Goal: Task Accomplishment & Management: Manage account settings

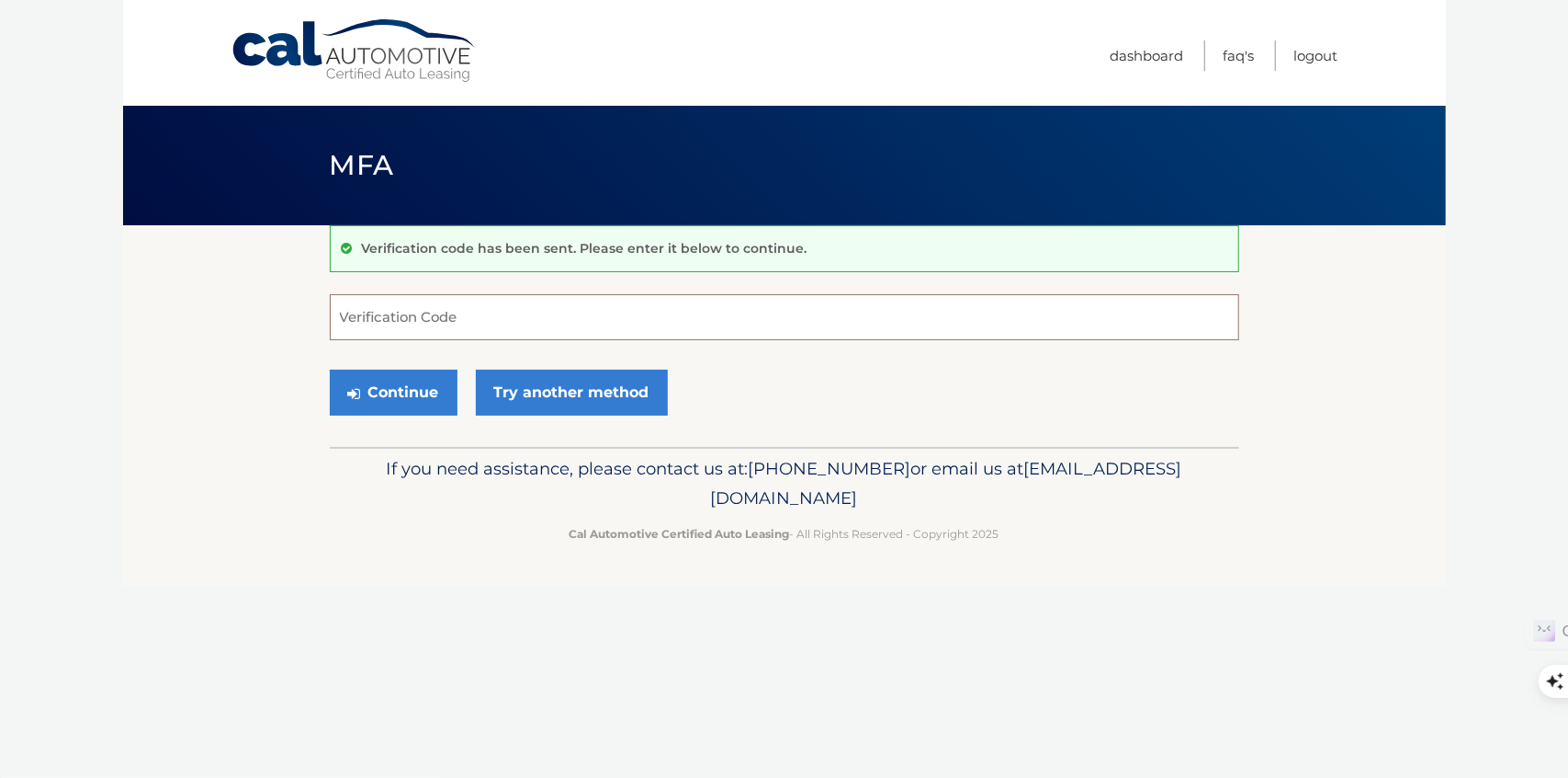
click at [488, 311] on input "Verification Code" at bounding box center [784, 317] width 910 height 46
type input "110034"
click at [415, 388] on button "Continue" at bounding box center [393, 392] width 127 height 46
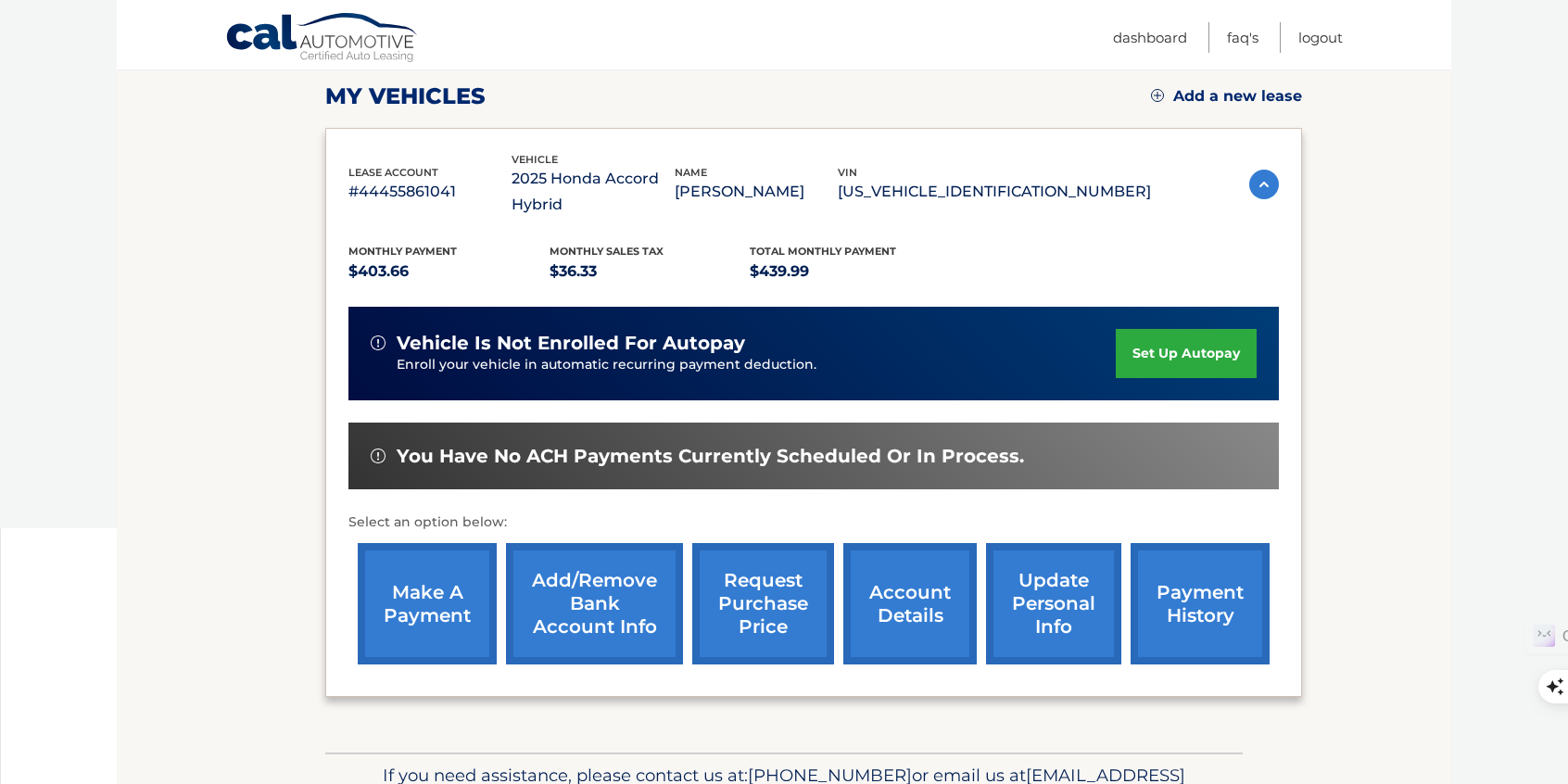
scroll to position [278, 0]
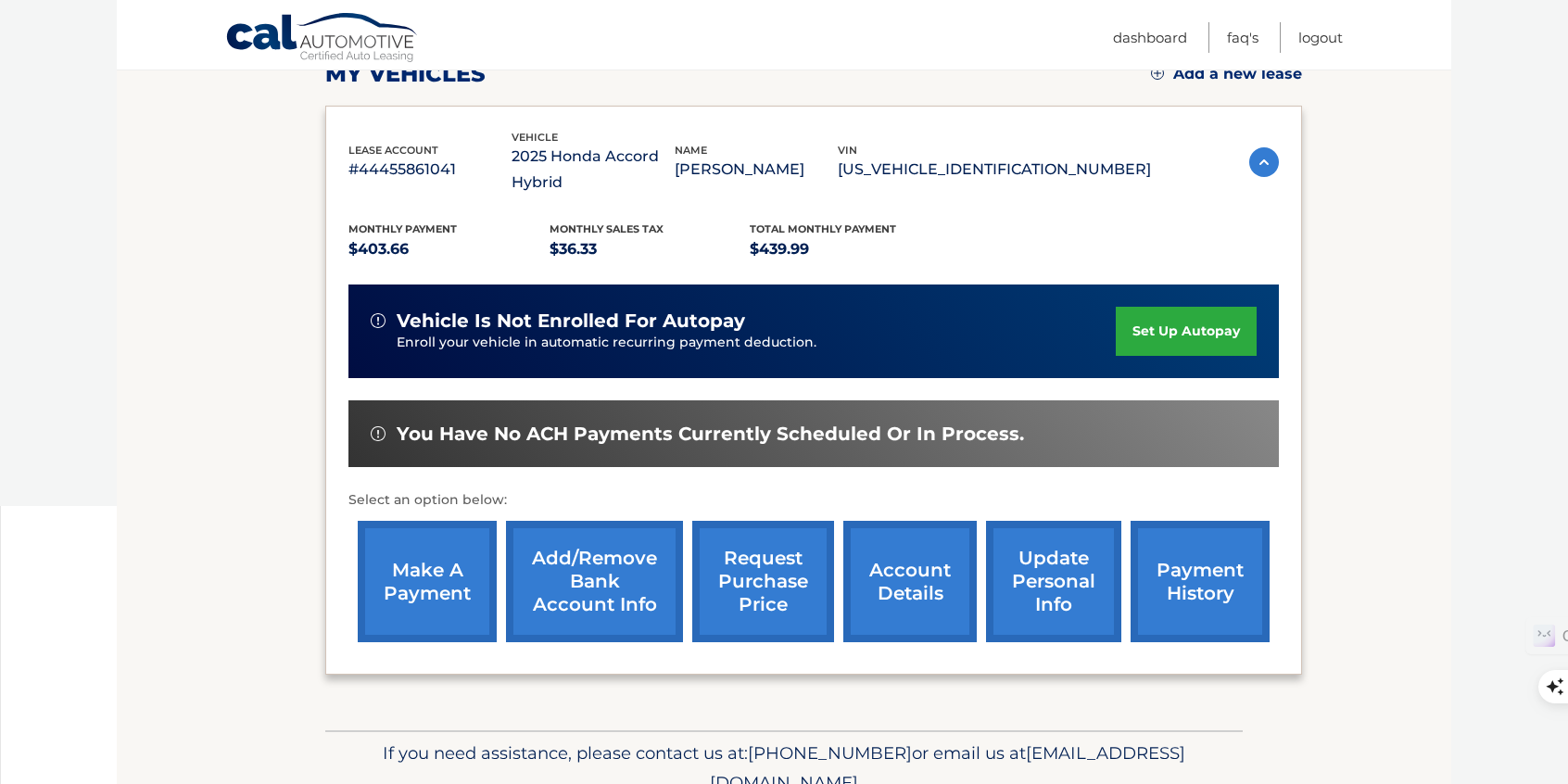
click at [416, 583] on link "make a payment" at bounding box center [427, 581] width 139 height 121
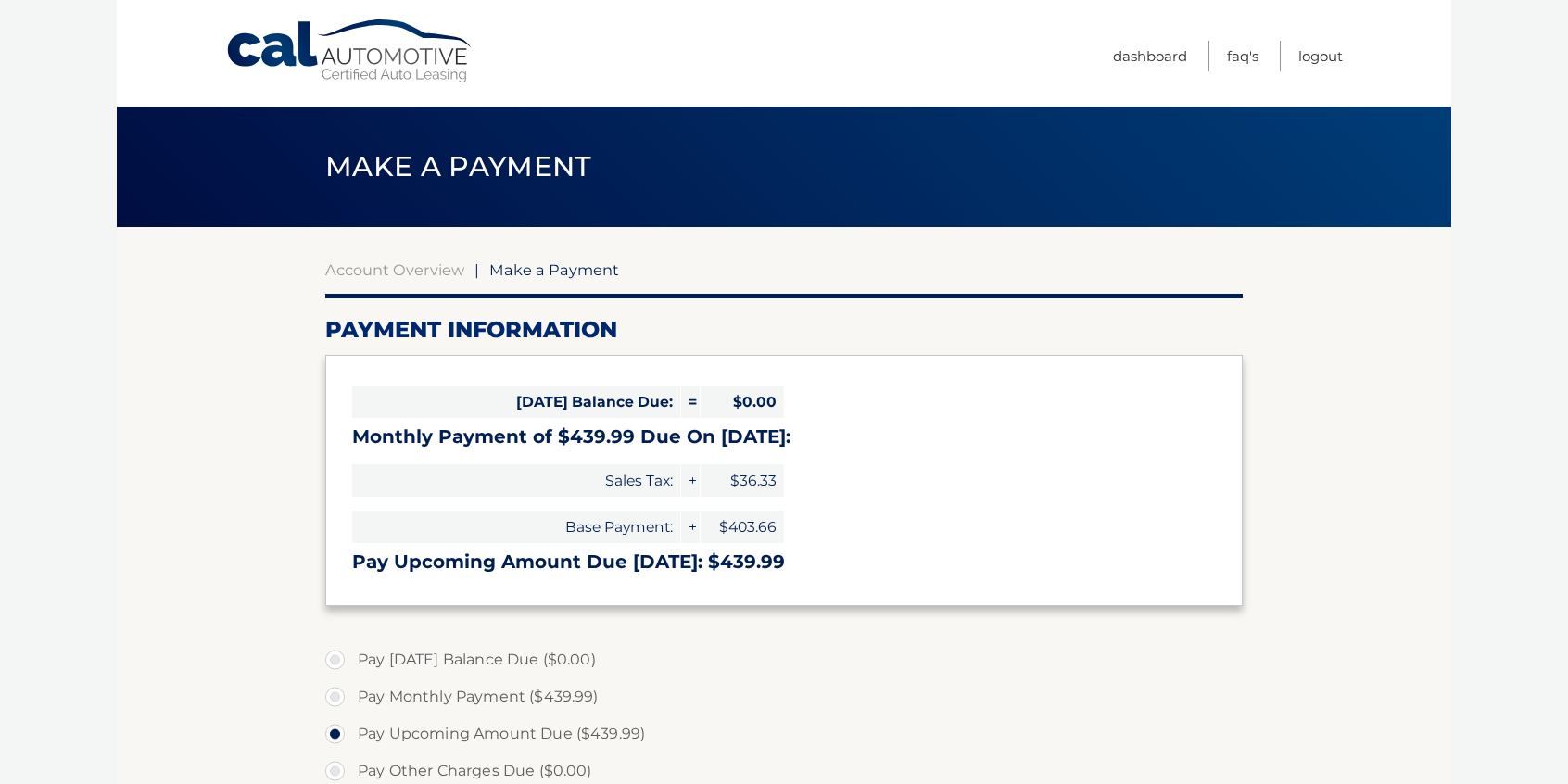
select select "ZjcxOTBiZmEtNTEwOC00NDZlLWE4NDAtNGU4NmRmOTVjNzEy"
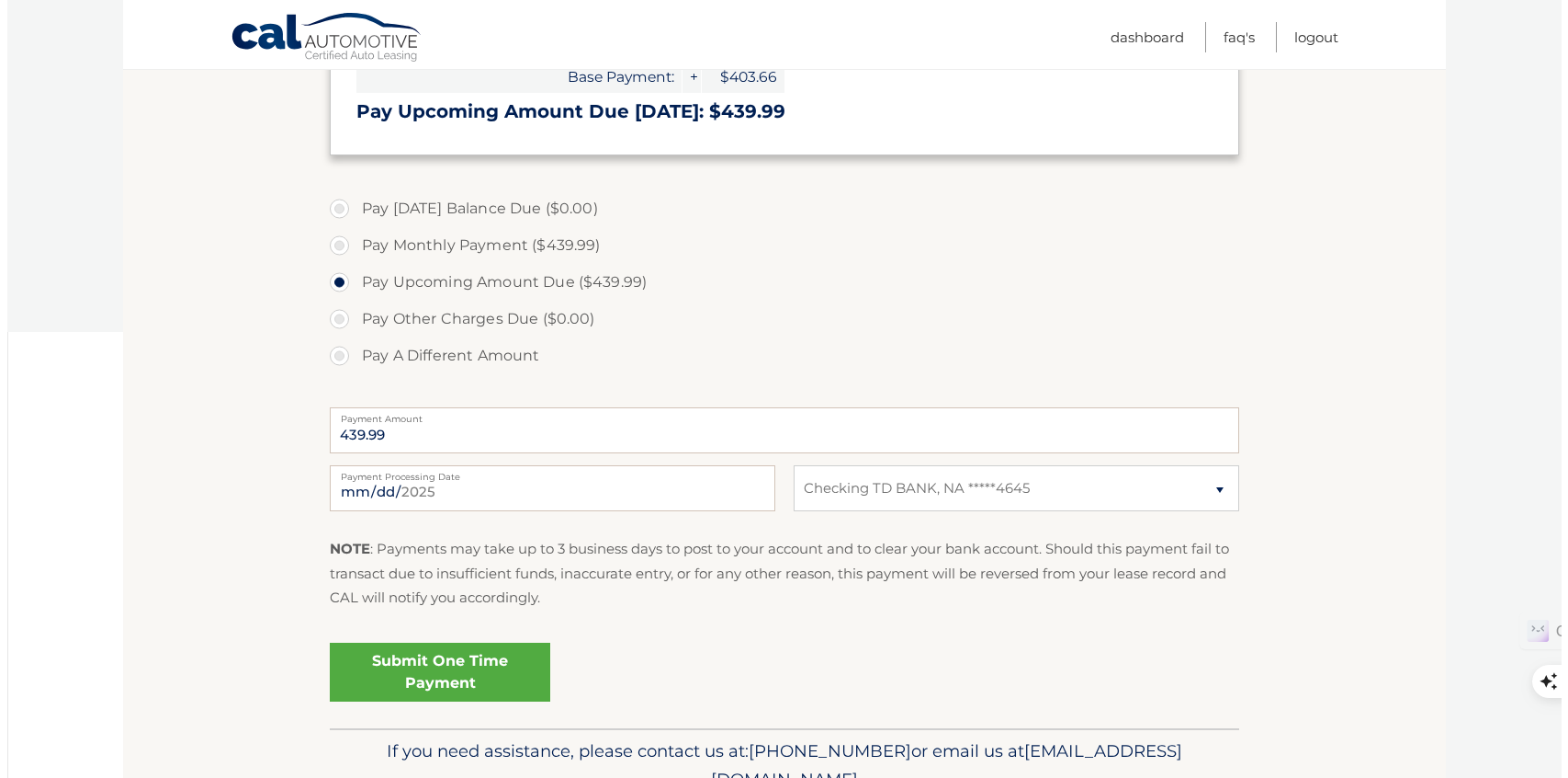
scroll to position [459, 0]
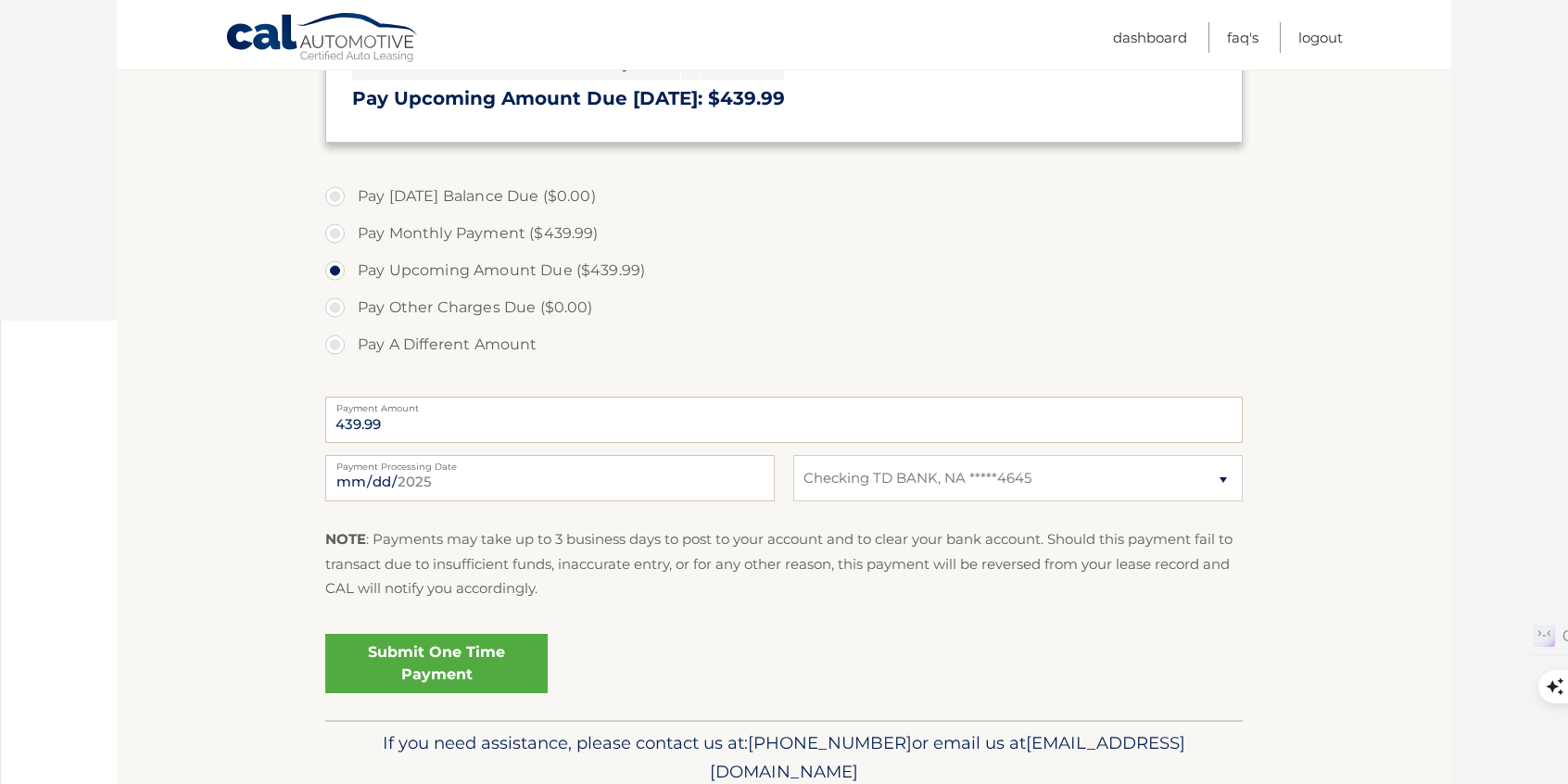
click at [473, 663] on link "Submit One Time Payment" at bounding box center [436, 664] width 222 height 60
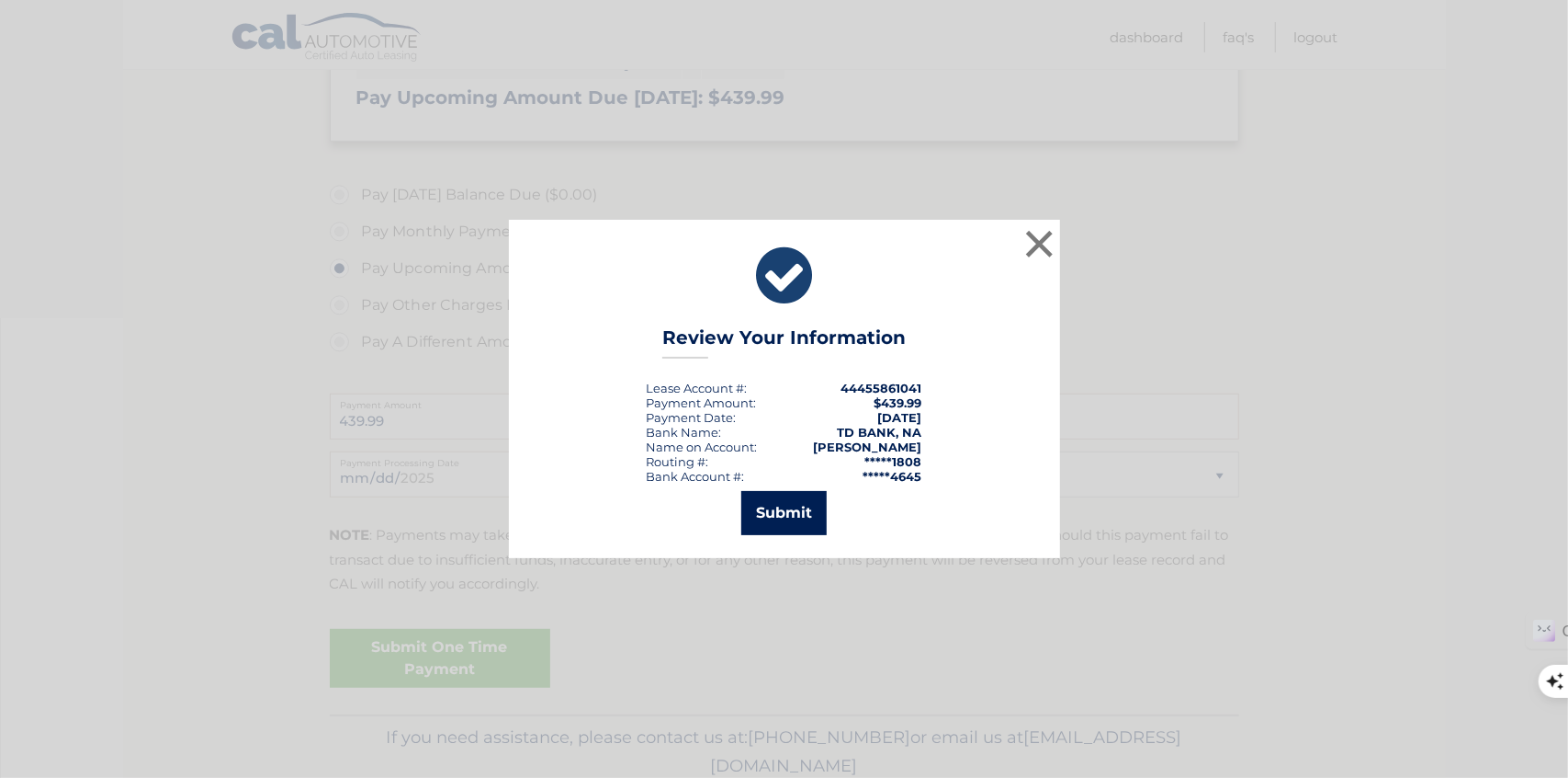
click at [777, 510] on button "Submit" at bounding box center [784, 512] width 86 height 44
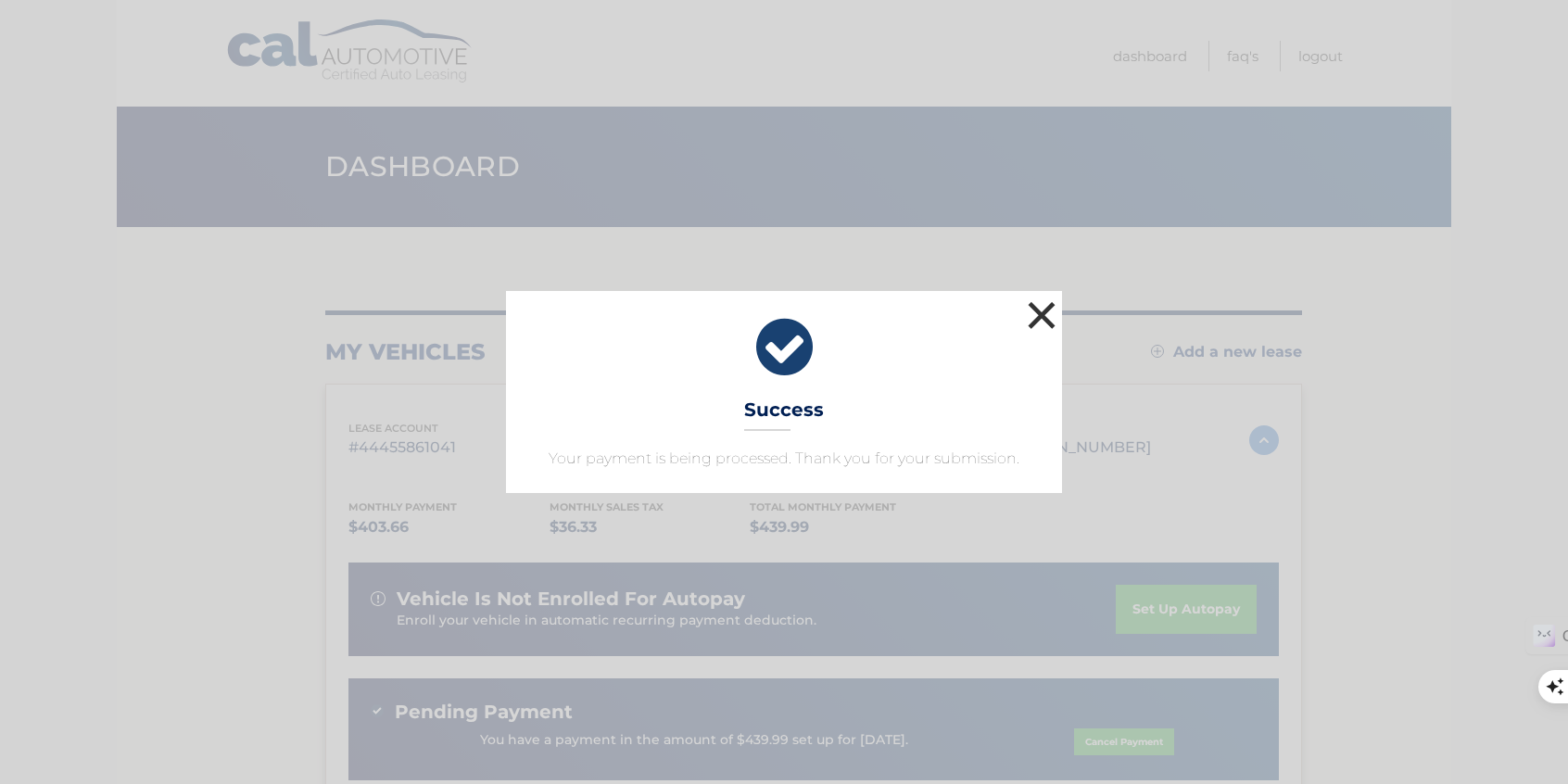
click at [1028, 314] on button "×" at bounding box center [1041, 314] width 37 height 37
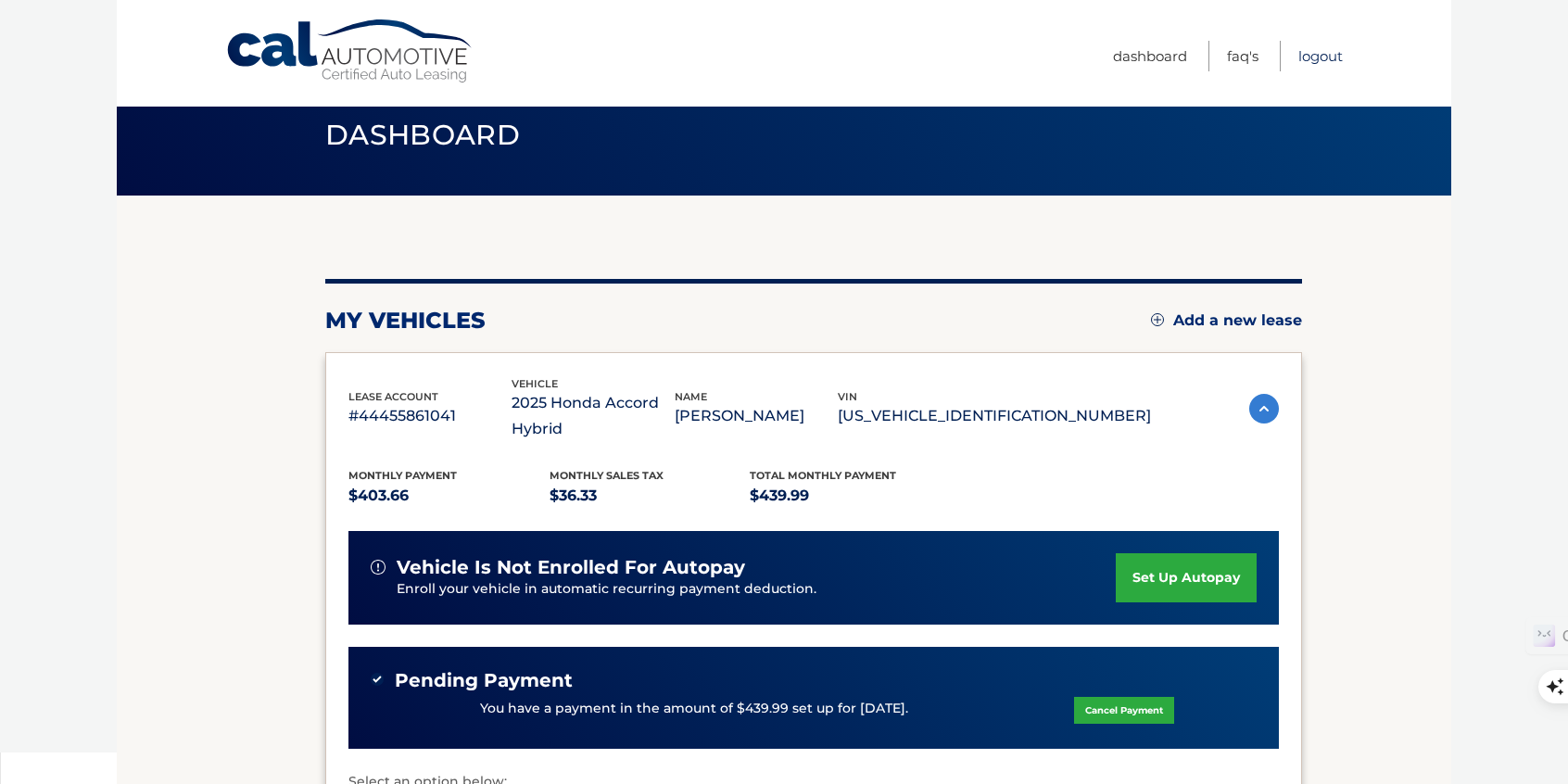
scroll to position [278, 0]
